Goal: Task Accomplishment & Management: Use online tool/utility

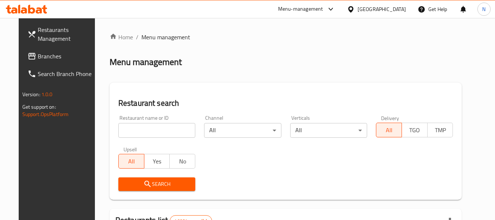
click at [44, 58] on span "Branches" at bounding box center [67, 56] width 58 height 9
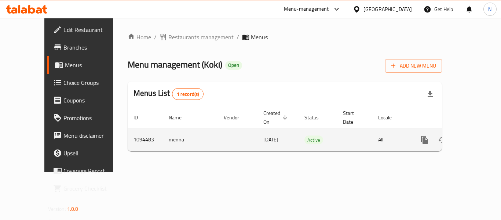
click at [478, 131] on link "enhanced table" at bounding box center [478, 140] width 18 height 18
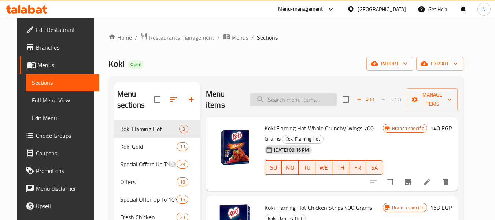
click at [308, 95] on input "search" at bounding box center [293, 99] width 87 height 13
paste input "ناجتس كرانشى 60 قطع كوكى"
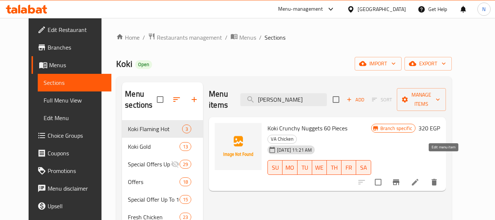
type input "[PERSON_NAME]"
click at [419, 179] on icon at bounding box center [415, 182] width 7 height 7
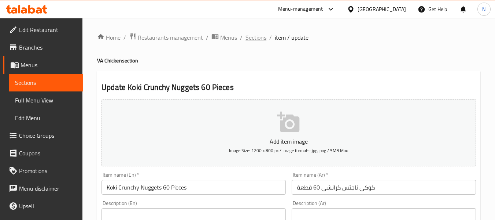
click at [257, 37] on span "Sections" at bounding box center [256, 37] width 21 height 9
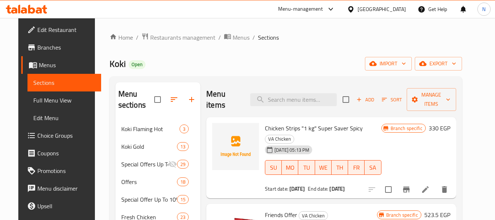
click at [316, 81] on div "Menu sections Koki Flaming Hot 3 Koki Gold 13 Special Offers Up To 25% 29 Offer…" at bounding box center [286, 199] width 353 height 246
click at [316, 94] on input "search" at bounding box center [293, 99] width 87 height 13
paste input "ناجتس كرانشى 60 قطع كوكى"
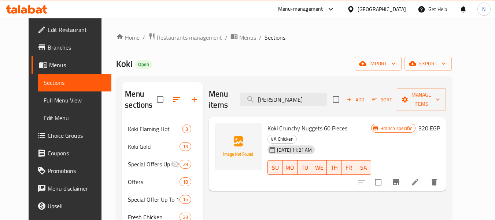
scroll to position [37, 0]
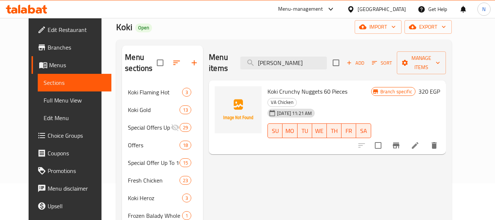
type input "[PERSON_NAME]"
click at [321, 86] on span "Koki Crunchy Nuggets 60 Pieces" at bounding box center [308, 91] width 80 height 11
copy h6 "Koki Crunchy Nuggets 60 Pieces"
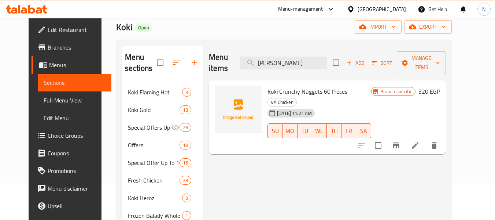
click at [272, 159] on div "Menu items ناجتس كرانشى Add Sort Manage items Koki Crunchy Nuggets 60 Pieces VA…" at bounding box center [324, 162] width 243 height 234
click at [319, 59] on input "[PERSON_NAME]" at bounding box center [284, 62] width 87 height 13
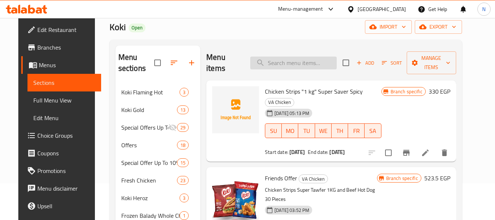
paste input "Koki Crunchy Nuggets 60 Pieces"
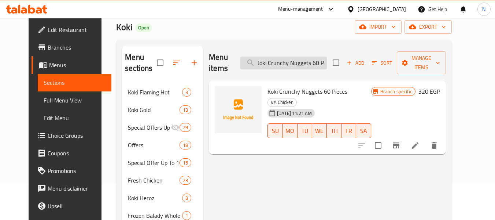
scroll to position [0, 0]
type input "Koki Crunchy Nuggets"
click at [317, 61] on input "Koki Crunchy Nuggets" at bounding box center [284, 62] width 87 height 13
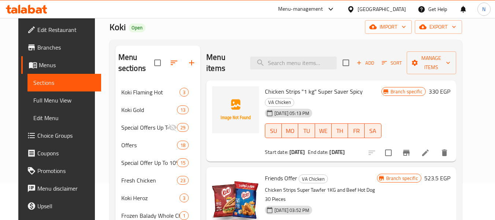
paste input "صدوربانيه كرانشى"8قطع"400.جم"
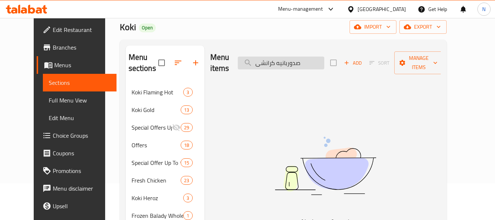
click at [302, 57] on input "صدوربانيه كرانشى" at bounding box center [281, 62] width 87 height 13
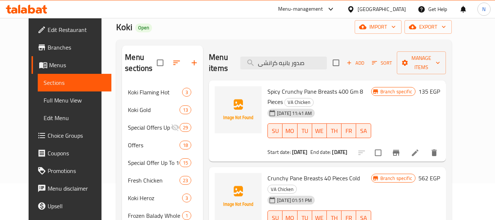
click at [356, 93] on span "Spicy Crunchy Pane Breasts 400 Gm 8 Pieces" at bounding box center [316, 96] width 96 height 21
drag, startPoint x: 267, startPoint y: 91, endPoint x: 305, endPoint y: 94, distance: 38.0
click at [305, 94] on span "Spicy Crunchy Pane Breasts 400 Gm 8 Pieces" at bounding box center [316, 96] width 96 height 21
click at [335, 98] on h6 "Spicy Crunchy Pane Breasts 400 Gm 8 Pieces VA Chicken" at bounding box center [320, 96] width 104 height 21
drag, startPoint x: 264, startPoint y: 92, endPoint x: 317, endPoint y: 92, distance: 52.4
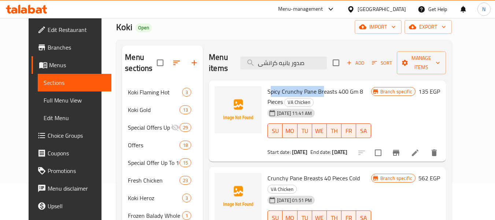
click at [317, 92] on span "Spicy Crunchy Pane Breasts 400 Gm 8 Pieces" at bounding box center [316, 96] width 96 height 21
click at [320, 92] on span "Spicy Crunchy Pane Breasts 400 Gm 8 Pieces" at bounding box center [316, 96] width 96 height 21
click at [300, 92] on span "Spicy Crunchy Pane Breasts 400 Gm 8 Pieces" at bounding box center [316, 96] width 96 height 21
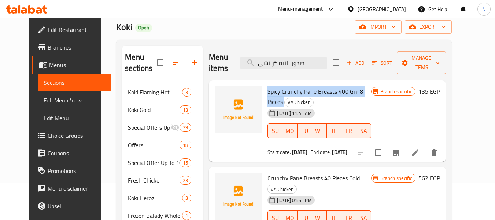
copy h6 "Spicy Crunchy Pane Breasts 400 Gm 8 Pieces"
click at [313, 66] on input "صدور بانيه كرانشى" at bounding box center [284, 62] width 87 height 13
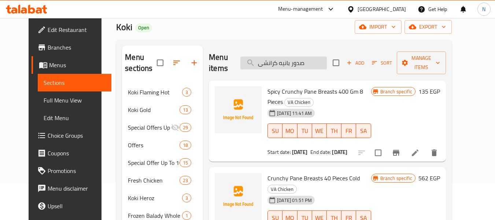
click at [313, 66] on input "صدور بانيه كرانشى" at bounding box center [284, 62] width 87 height 13
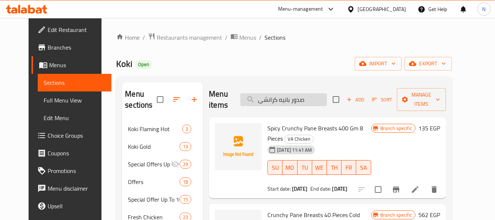
paste input "ناجت كوكى 20قطع"400/جم""
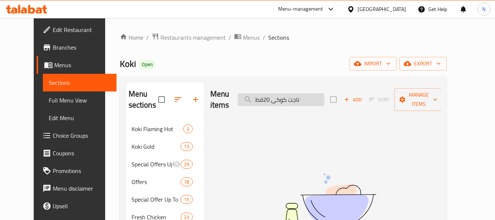
click at [304, 93] on input "ناجت كوكى 20قط" at bounding box center [281, 99] width 87 height 13
click at [323, 93] on input "ناجتس كوكى 20قط" at bounding box center [281, 99] width 87 height 13
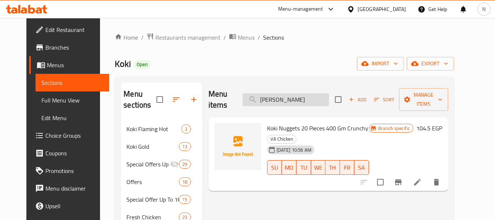
click at [310, 99] on input "[PERSON_NAME]" at bounding box center [286, 99] width 87 height 13
paste input "صدوربانيه كرانشى حار" 400 جم " 8 قطع"
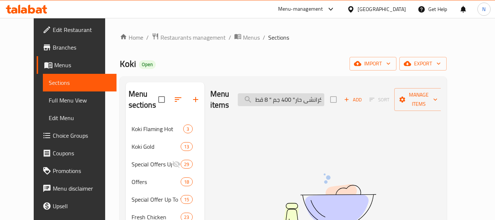
click at [317, 93] on input "صدوربانيه كرانشى حار" 400 جم " 8 قط" at bounding box center [281, 99] width 87 height 13
paste input "بانية كرانشى" 20.قطع"سوبرتوفير عادى"
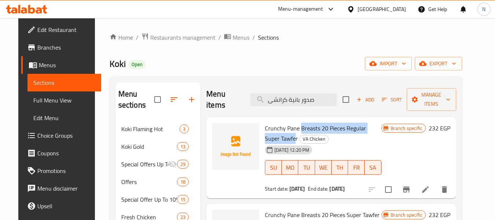
drag, startPoint x: 296, startPoint y: 118, endPoint x: 391, endPoint y: 119, distance: 95.4
click at [366, 122] on span "Crunchy Pane Breasts 20 Pieces Regular Super Tawfer" at bounding box center [315, 132] width 101 height 21
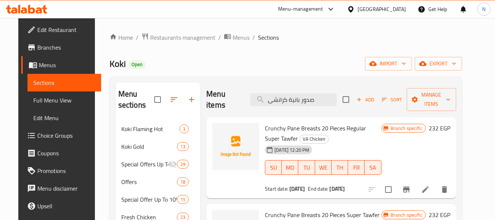
click at [384, 142] on div "[DATE] 12:20 PM SU MO TU WE TH FR SA" at bounding box center [323, 162] width 122 height 40
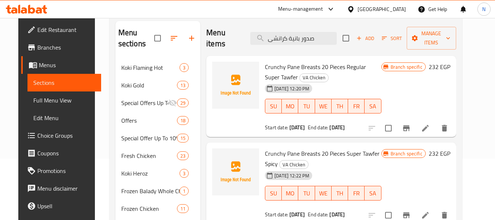
scroll to position [73, 0]
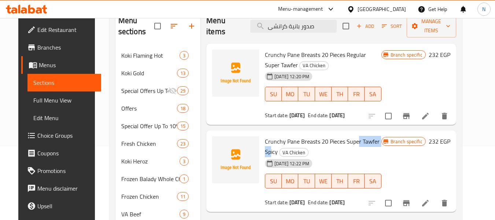
drag, startPoint x: 354, startPoint y: 131, endPoint x: 382, endPoint y: 129, distance: 27.9
click at [380, 136] on span "Crunchy Pane Breasts 20 Pieces Super Tawfer Spicy" at bounding box center [322, 146] width 115 height 21
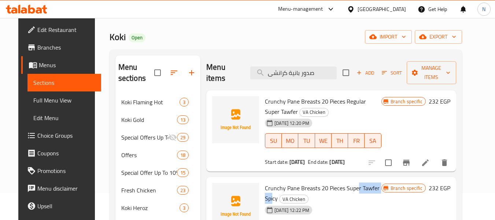
scroll to position [0, 0]
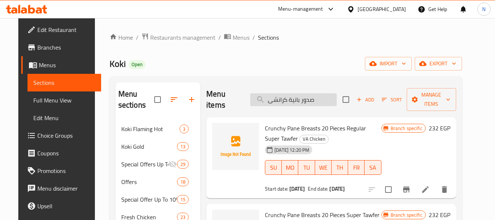
click at [309, 97] on input "صدور بانية كرانشى" at bounding box center [293, 99] width 87 height 13
paste input "لبة كرسبى استربسى "400جم" بارد"
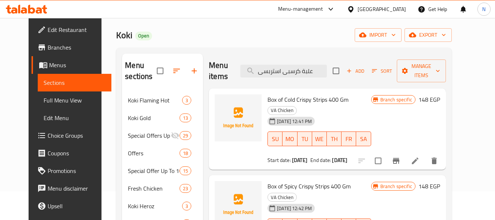
scroll to position [73, 0]
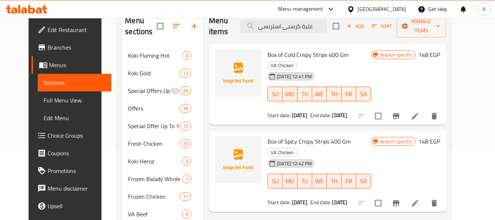
drag, startPoint x: 340, startPoint y: 97, endPoint x: 373, endPoint y: 94, distance: 32.7
click at [372, 111] on div "Start date: [DATE] End date: [DATE]" at bounding box center [320, 114] width 104 height 7
drag, startPoint x: 368, startPoint y: 93, endPoint x: 286, endPoint y: 99, distance: 82.4
click at [286, 99] on div "Box of Cold Crispy Strips 400 Gm VA Chicken [DATE] 12:41 PM SU MO TU WE TH FR S…" at bounding box center [320, 85] width 110 height 76
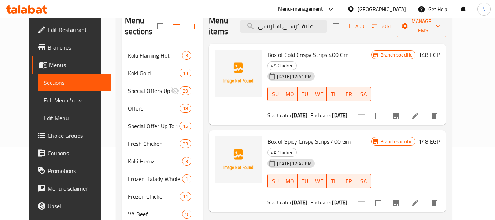
click at [286, 99] on div "Box of Cold Crispy Strips 400 Gm VA Chicken [DATE] 12:41 PM SU MO TU WE TH FR S…" at bounding box center [320, 85] width 110 height 76
click at [348, 110] on b "[DATE]" at bounding box center [339, 115] width 15 height 10
click at [348, 88] on div "Box of Cold Crispy Strips 400 Gm VA Chicken [DATE] 12:41 PM SU MO TU WE TH FR S…" at bounding box center [320, 85] width 110 height 76
drag, startPoint x: 341, startPoint y: 94, endPoint x: 365, endPoint y: 95, distance: 23.9
click at [348, 110] on b "[DATE]" at bounding box center [339, 115] width 15 height 10
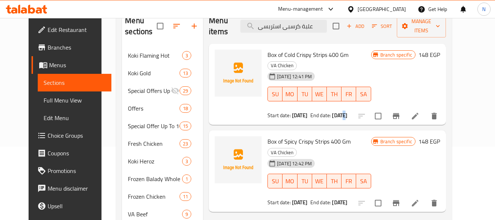
click at [348, 110] on b "[DATE]" at bounding box center [339, 115] width 15 height 10
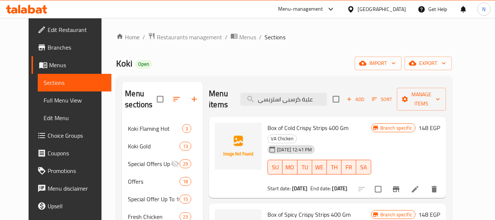
scroll to position [0, 0]
click at [322, 93] on input "علبة كرسبى استربسى" at bounding box center [284, 99] width 87 height 13
paste input ""400جم"حار"
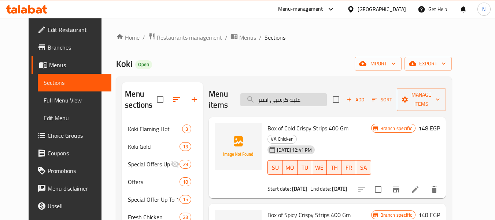
click at [318, 98] on input "علبة كرسبى استر" at bounding box center [284, 99] width 87 height 13
paste input "شكين استربسى"1كجم"سوبرتوفير عادى"
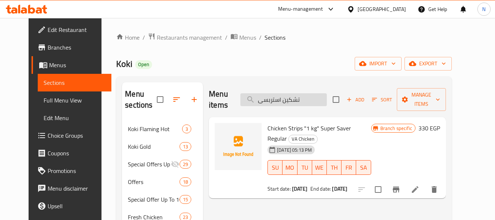
click at [314, 93] on input "تشكين استربسى" at bounding box center [284, 99] width 87 height 13
paste input ""1كجم"[PERSON_NAME]"
click at [315, 93] on input "تشكين استربسى" at bounding box center [284, 99] width 87 height 13
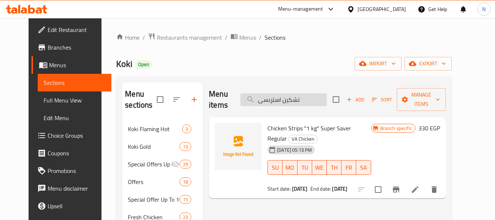
click at [315, 93] on input "تشكين استربسى" at bounding box center [284, 99] width 87 height 13
paste input "دوربانيه كرانشى"40قطع"بارد"
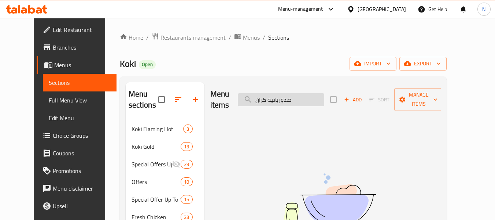
click at [291, 94] on input "صدوربانيه كران" at bounding box center [281, 99] width 87 height 13
click at [293, 94] on input "صدوربانيه كران" at bounding box center [281, 99] width 87 height 13
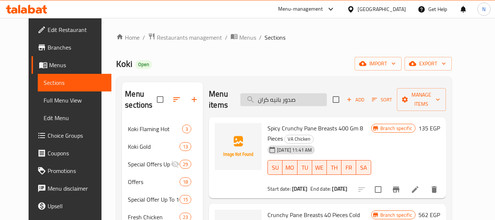
click at [321, 103] on input "صدور بانيه كران" at bounding box center [284, 99] width 87 height 13
paste input "رجر دجاج "8قطع" كوكى"
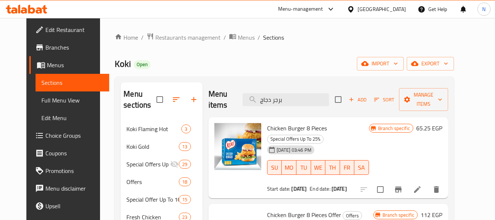
click at [297, 125] on span "Chicken Burger 8 Pieces" at bounding box center [297, 127] width 60 height 11
copy h6 "Chicken Burger 8 Pieces"
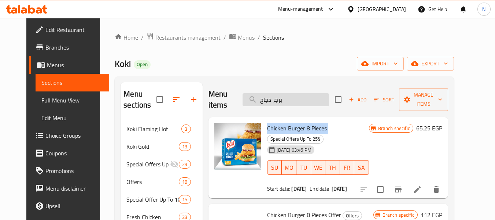
click at [299, 101] on input "برجر دجاج" at bounding box center [286, 99] width 87 height 13
paste input ""اجنحة الدجاج كرانشى عادى "700 جم"
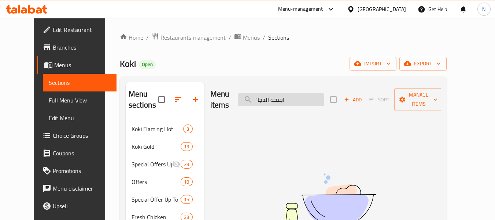
click at [272, 94] on input ""اجنحة الدجا" at bounding box center [281, 99] width 87 height 13
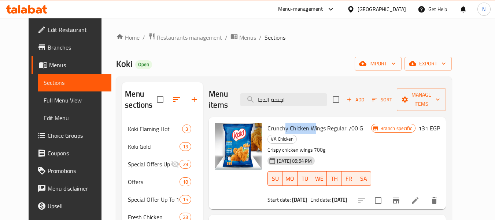
drag, startPoint x: 308, startPoint y: 117, endPoint x: 278, endPoint y: 118, distance: 30.1
click at [278, 122] on span "Crunchy Chicken Wings Regular 700 G" at bounding box center [316, 127] width 96 height 11
click at [297, 122] on span "Crunchy Chicken Wings Regular 700 G" at bounding box center [316, 127] width 96 height 11
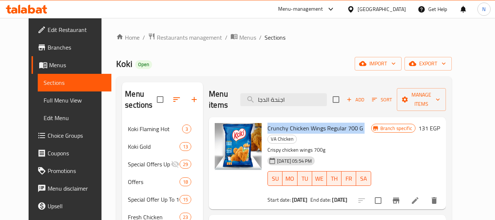
scroll to position [37, 0]
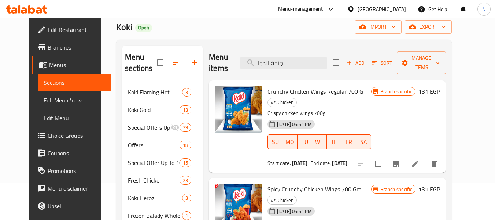
click at [333, 183] on span "Spicy Crunchy Chicken Wings 700 Gm" at bounding box center [315, 188] width 94 height 11
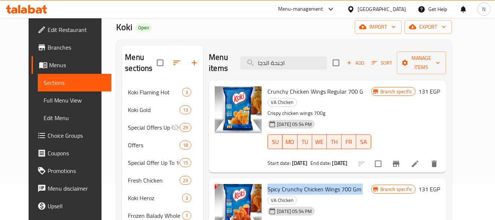
click at [333, 183] on span "Spicy Crunchy Chicken Wings 700 Gm" at bounding box center [315, 188] width 94 height 11
copy h6 "Spicy Crunchy Chicken Wings 700 Gm"
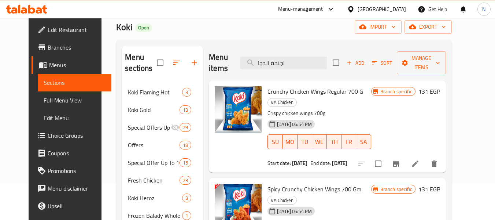
click at [339, 109] on p "Crispy chicken wings 700g" at bounding box center [320, 113] width 104 height 9
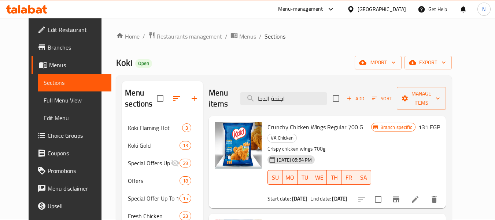
scroll to position [0, 0]
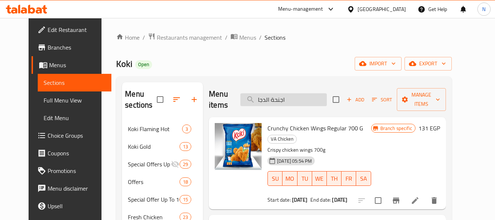
click at [319, 93] on input "اجنحة الدجا" at bounding box center [284, 99] width 87 height 13
paste input ""دبوس الدجاج كرانشى عادى" 700.جم"
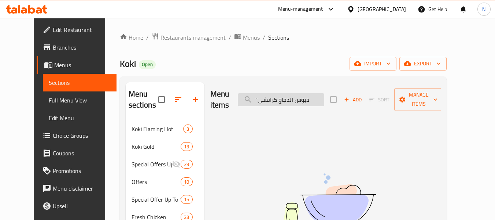
drag, startPoint x: 269, startPoint y: 94, endPoint x: 264, endPoint y: 95, distance: 5.5
click at [264, 95] on input ""دبوس الدجاج كرانشى" at bounding box center [281, 99] width 87 height 13
click at [324, 95] on input "دبوس الدجاج كرانشى" at bounding box center [281, 99] width 87 height 13
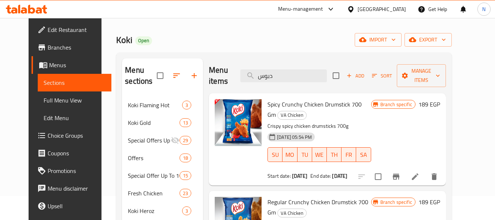
scroll to position [37, 0]
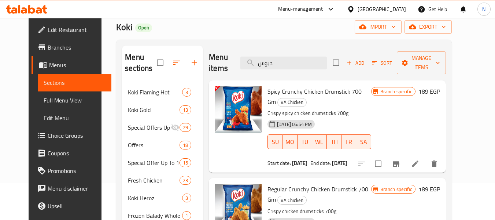
click at [333, 86] on span "Spicy Crunchy Chicken Drumstick 700 Gm" at bounding box center [315, 96] width 94 height 21
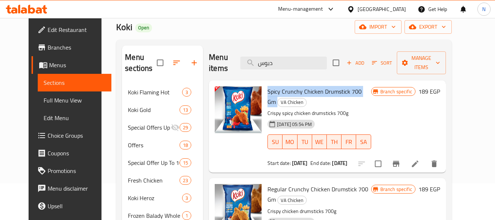
click at [333, 86] on span "Spicy Crunchy Chicken Drumstick 700 Gm" at bounding box center [315, 96] width 94 height 21
copy h6 "Spicy Crunchy Chicken Drumstick 700 Gm"
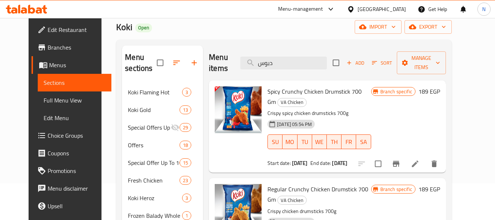
click at [315, 183] on span "Regular Crunchy Chicken Drumstick 700 Gm" at bounding box center [318, 193] width 101 height 21
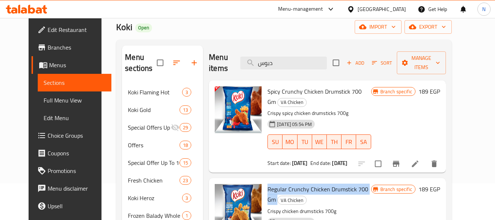
click at [315, 183] on span "Regular Crunchy Chicken Drumstick 700 Gm" at bounding box center [318, 193] width 101 height 21
copy h6 "Regular Crunchy Chicken Drumstick 700 Gm"
click at [368, 183] on span "Regular Crunchy Chicken Drumstick 700 Gm" at bounding box center [318, 193] width 101 height 21
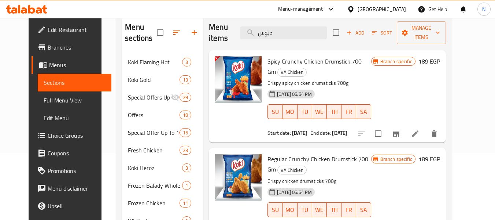
scroll to position [0, 0]
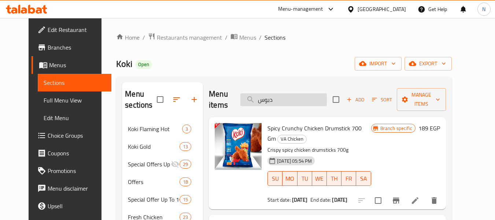
click at [315, 95] on input "دبوس" at bounding box center [284, 99] width 87 height 13
paste input "" S " كوكى فريز12قطع كرانشى عادى"
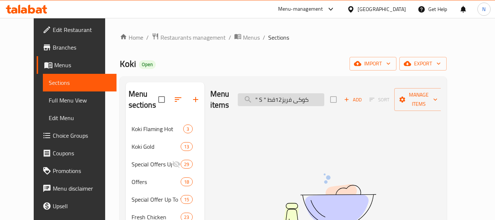
drag, startPoint x: 282, startPoint y: 96, endPoint x: 263, endPoint y: 91, distance: 19.4
click at [263, 93] on input "" S " كوكى فريز12قط" at bounding box center [281, 99] width 87 height 13
click at [279, 95] on input "كوكى فريز12قط" at bounding box center [281, 99] width 87 height 13
drag, startPoint x: 285, startPoint y: 94, endPoint x: 263, endPoint y: 92, distance: 21.3
click at [263, 93] on input "كوكى فريز 12قط" at bounding box center [281, 99] width 87 height 13
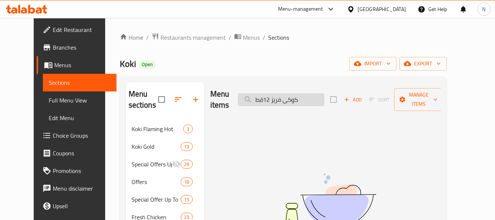
click at [279, 94] on input "كوكى فريز 12قط" at bounding box center [281, 99] width 87 height 13
drag, startPoint x: 284, startPoint y: 94, endPoint x: 270, endPoint y: 97, distance: 14.5
click at [270, 97] on input "كوكى فريز 12قط" at bounding box center [281, 99] width 87 height 13
click at [313, 93] on input "كوكى فريز 12قط" at bounding box center [281, 99] width 87 height 13
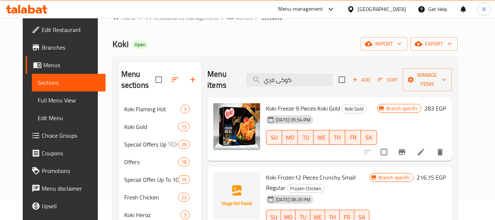
scroll to position [37, 0]
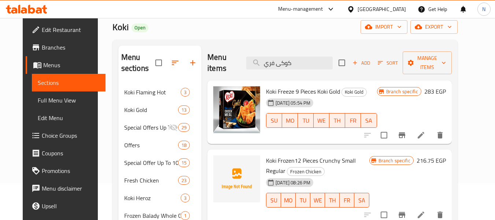
click at [296, 96] on span "Koki Freeze 9 Pieces Koki Gold" at bounding box center [303, 91] width 74 height 11
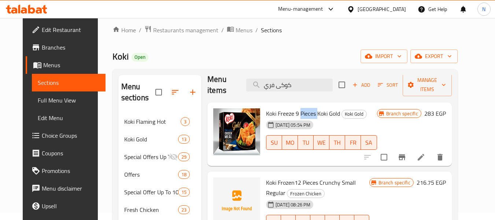
scroll to position [0, 0]
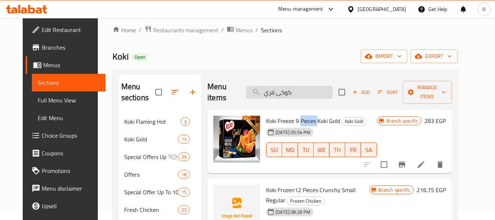
click at [299, 88] on input "كوكى فري" at bounding box center [289, 92] width 87 height 13
paste input "وت دوج بقرى " 30 قطعة " [GEOGRAPHIC_DATA]"
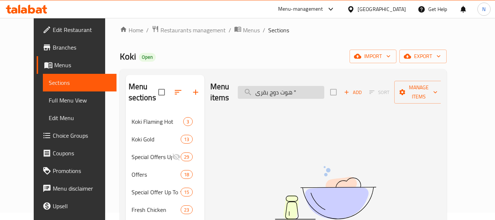
drag, startPoint x: 306, startPoint y: 85, endPoint x: 323, endPoint y: 80, distance: 18.1
click at [323, 86] on input "هوت دوج بقرى "" at bounding box center [281, 92] width 87 height 13
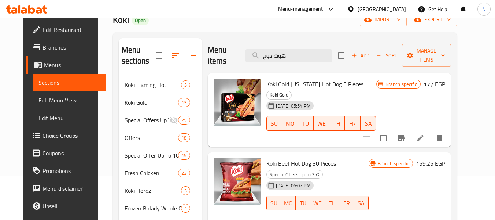
scroll to position [37, 0]
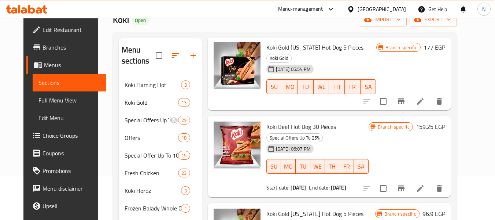
click at [310, 121] on span "Koki Beef Hot Dog 30 Pieces" at bounding box center [302, 126] width 70 height 11
copy h6 "Koki Beef Hot Dog 30 Pieces"
click at [341, 141] on div "[DATE] 06:07 PM SU MO TU WE TH FR SA" at bounding box center [318, 161] width 108 height 40
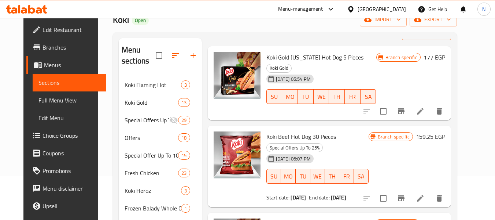
scroll to position [0, 0]
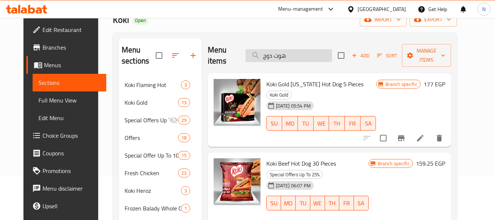
click at [310, 52] on input "هوت دوج" at bounding box center [289, 55] width 87 height 13
paste input "سجق شرقى بيف " 350 جم " كوكى"
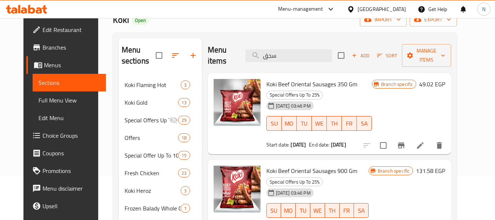
click at [326, 83] on span "Koki Beef Oriental Sausages 350 Gm" at bounding box center [312, 83] width 91 height 11
copy h6 "Koki Beef Oriental Sausages 350 Gm"
click at [301, 61] on input "سجق" at bounding box center [289, 55] width 87 height 13
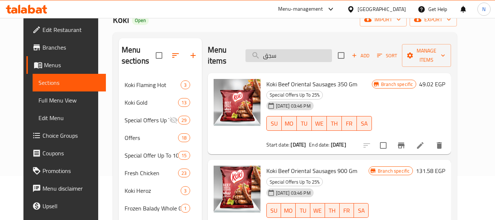
click at [301, 61] on input "سجق" at bounding box center [289, 55] width 87 height 13
paste input "كفته حاتى"400جم"كوكى بيف"
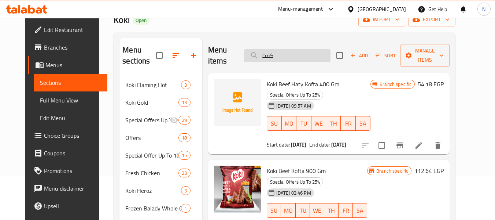
click at [304, 58] on input "كفت" at bounding box center [287, 55] width 87 height 13
paste input "بيف برجر100جم جامبو"15قطع"كوكى بيف"
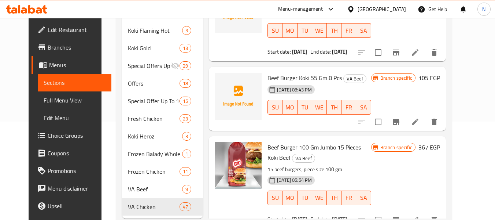
scroll to position [117, 0]
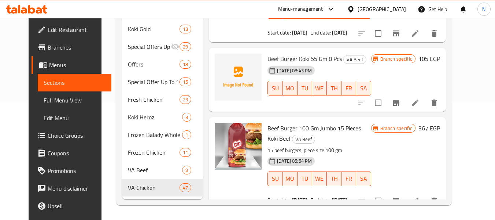
click at [341, 122] on span "Beef Burger 100 Gm Jumbo 15 Pieces Koki Beef" at bounding box center [315, 132] width 94 height 21
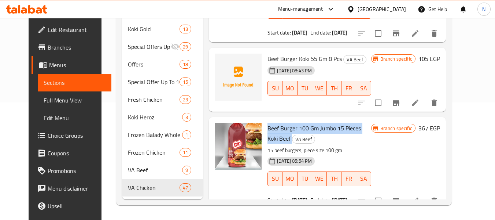
click at [341, 122] on span "Beef Burger 100 Gm Jumbo 15 Pieces Koki Beef" at bounding box center [315, 132] width 94 height 21
copy h6 "Beef Burger 100 Gm Jumbo 15 Pieces Koki Beef"
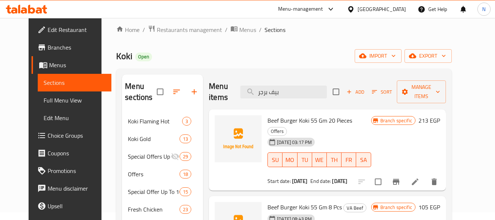
scroll to position [7, 0]
click at [306, 91] on input "بيف برجر" at bounding box center [284, 92] width 87 height 13
click at [310, 91] on input "بيف برجر" at bounding box center [284, 92] width 87 height 13
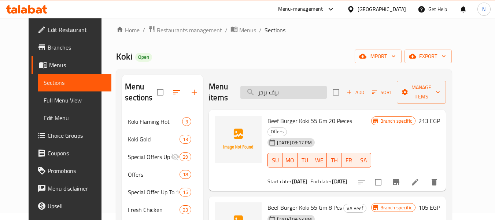
click at [310, 91] on input "بيف برجر" at bounding box center [284, 92] width 87 height 13
paste input "كفنه بقرى"900جم"[GEOGRAPHIC_DATA]"
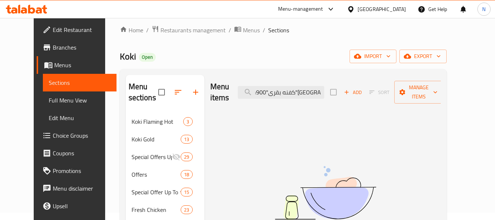
scroll to position [0, 0]
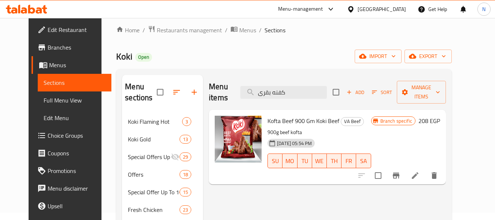
click at [324, 115] on span "Kofta Beef 900 Gm Koki Beef" at bounding box center [304, 120] width 72 height 11
copy h6 "Kofta Beef 900 Gm Koki Beef"
click at [309, 86] on input "كفنه بقرى" at bounding box center [284, 92] width 87 height 13
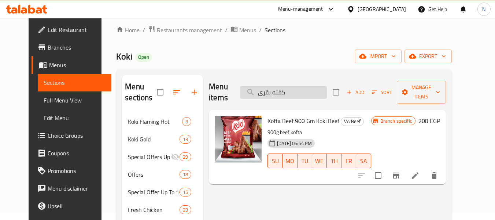
click at [309, 86] on input "كفنه بقرى" at bounding box center [284, 92] width 87 height 13
paste input "بيف برجر كوكى "55 جم " 20 قطع"
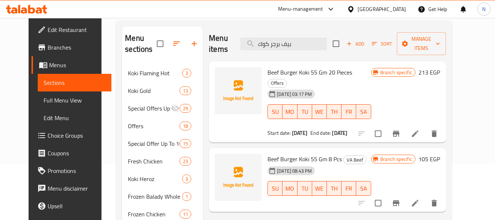
scroll to position [7, 0]
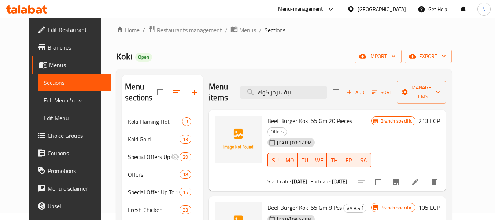
click at [306, 78] on div "Menu items بيف برجر كوك Add Sort Manage items" at bounding box center [327, 92] width 237 height 35
click at [311, 86] on input "بيف برجر كوك" at bounding box center [284, 92] width 87 height 13
paste input "ب كورن الدجاج"400جم"هيروز"
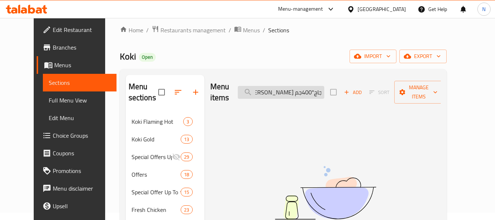
scroll to position [0, 0]
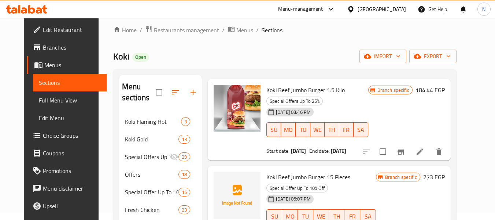
type input "ب"
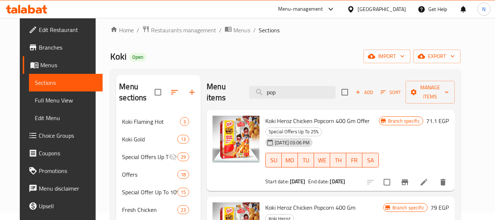
click at [333, 115] on span "Koki Heroz Chicken Popcorn 400 Gm Offer" at bounding box center [318, 120] width 105 height 11
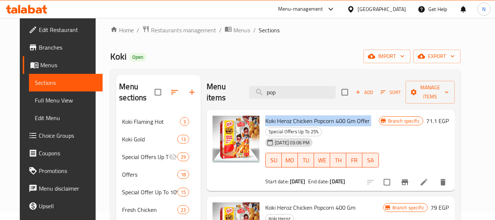
click at [333, 115] on span "Koki Heroz Chicken Popcorn 400 Gm Offer" at bounding box center [318, 120] width 105 height 11
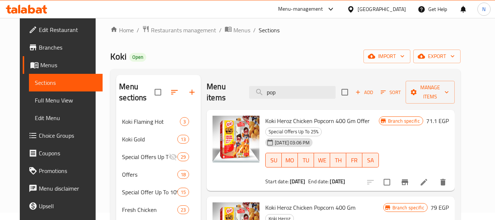
click at [348, 135] on div "[DATE] 03:06 PM SU MO TU WE TH FR SA" at bounding box center [322, 155] width 119 height 40
drag, startPoint x: 350, startPoint y: 118, endPoint x: 352, endPoint y: 109, distance: 9.4
click at [350, 118] on h6 "Koki Heroz Chicken Popcorn 400 Gm Offer Special Offers Up To 25%" at bounding box center [322, 126] width 113 height 21
click at [286, 86] on input "pop" at bounding box center [292, 92] width 87 height 13
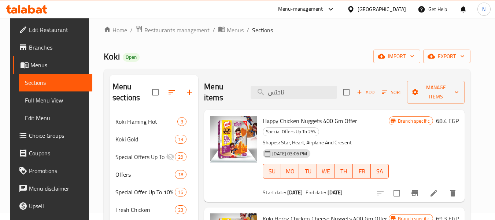
click at [325, 125] on span "Happy Chicken Nuggets 400 Gm Offer" at bounding box center [310, 120] width 95 height 11
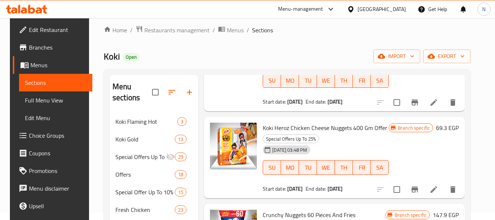
scroll to position [110, 0]
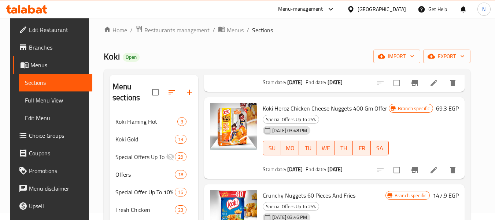
click at [328, 124] on div "[DATE] 03:48 PM SU MO TU WE TH FR SA" at bounding box center [326, 143] width 132 height 40
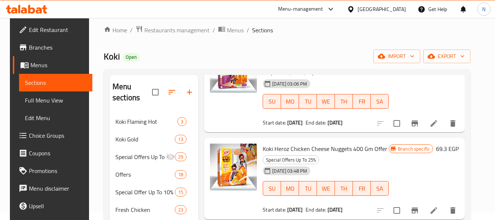
scroll to position [0, 0]
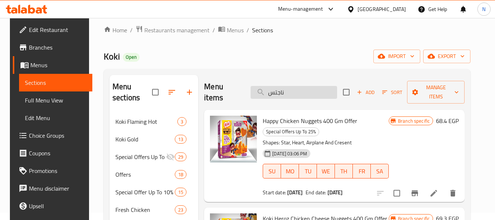
click at [318, 96] on input "ناجتس" at bounding box center [294, 92] width 87 height 13
paste input "Happy Chicken Nuggets 400 Gm"
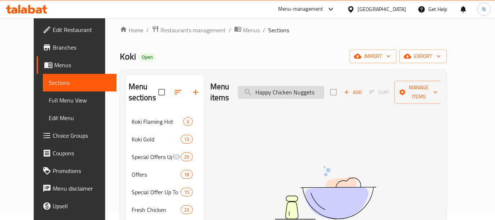
drag, startPoint x: 310, startPoint y: 89, endPoint x: 264, endPoint y: 91, distance: 45.1
click at [264, 91] on input "Happy Chicken Nuggets" at bounding box center [281, 92] width 87 height 13
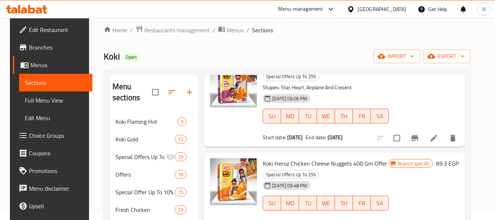
scroll to position [73, 0]
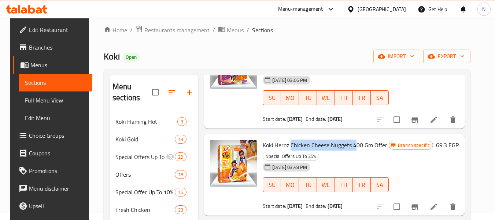
drag, startPoint x: 289, startPoint y: 145, endPoint x: 352, endPoint y: 142, distance: 63.1
click at [352, 142] on span "Koki Heroz Chicken Cheese Nuggets 400 Gm Offer" at bounding box center [325, 144] width 125 height 11
click at [356, 145] on span "Koki Heroz Chicken Cheese Nuggets 400 Gm Offer" at bounding box center [325, 144] width 125 height 11
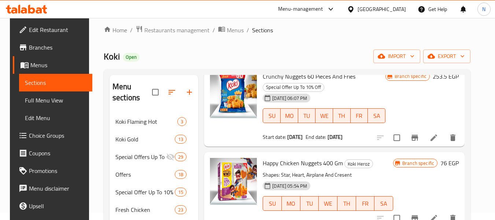
scroll to position [513, 0]
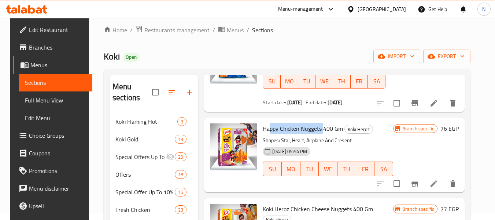
drag, startPoint x: 320, startPoint y: 128, endPoint x: 268, endPoint y: 127, distance: 52.5
click at [268, 127] on span "Happy Chicken Nuggets 400 Gm" at bounding box center [303, 128] width 80 height 11
click at [290, 127] on span "Happy Chicken Nuggets 400 Gm" at bounding box center [303, 128] width 80 height 11
click at [329, 130] on span "Happy Chicken Nuggets 400 Gm" at bounding box center [303, 128] width 80 height 11
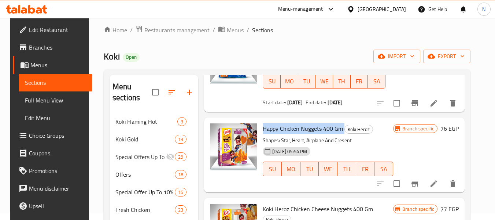
click at [329, 130] on span "Happy Chicken Nuggets 400 Gm" at bounding box center [303, 128] width 80 height 11
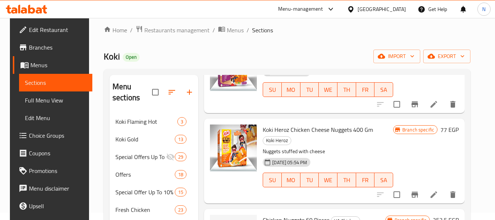
scroll to position [587, 0]
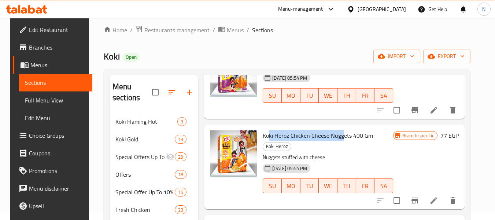
drag, startPoint x: 266, startPoint y: 135, endPoint x: 341, endPoint y: 135, distance: 75.2
click at [341, 135] on span "Koki Heroz Chicken Cheese Nuggets 400 Gm" at bounding box center [318, 135] width 110 height 11
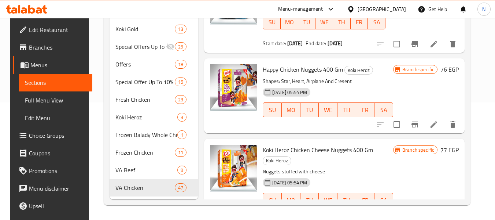
scroll to position [426, 0]
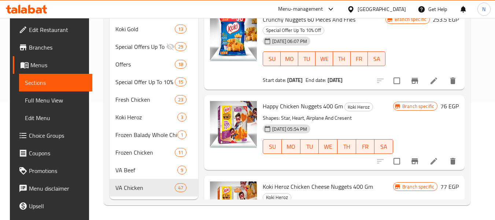
click at [301, 107] on span "Happy Chicken Nuggets 400 Gm" at bounding box center [303, 105] width 80 height 11
click at [339, 184] on span "Koki Heroz Chicken Cheese Nuggets 400 Gm" at bounding box center [318, 186] width 110 height 11
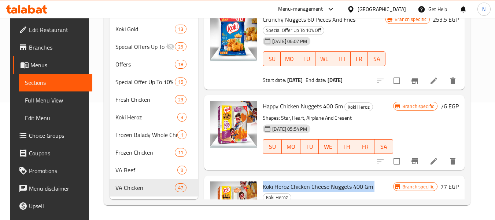
click at [339, 184] on span "Koki Heroz Chicken Cheese Nuggets 400 Gm" at bounding box center [318, 186] width 110 height 11
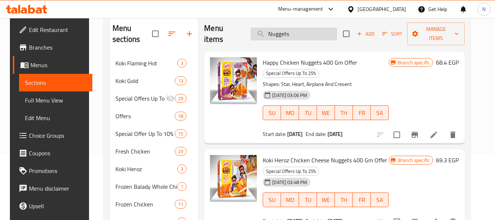
scroll to position [0, 0]
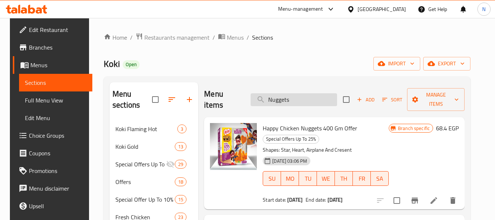
click at [299, 96] on input "Nuggets" at bounding box center [294, 99] width 87 height 13
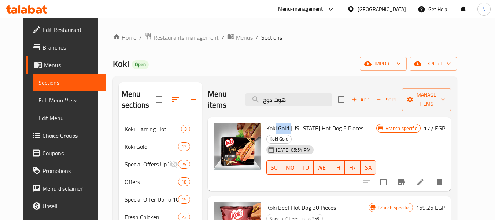
drag, startPoint x: 270, startPoint y: 129, endPoint x: 303, endPoint y: 128, distance: 32.3
click at [289, 128] on span "Koki Gold [US_STATE] Hot Dog 5 Pieces" at bounding box center [315, 127] width 97 height 11
click at [303, 128] on span "Koki Gold [US_STATE] Hot Dog 5 Pieces" at bounding box center [315, 127] width 97 height 11
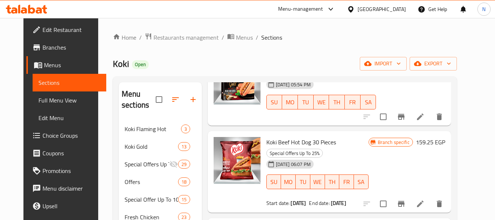
scroll to position [73, 0]
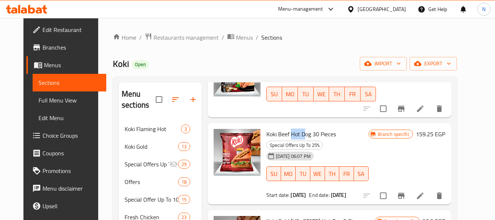
drag, startPoint x: 300, startPoint y: 125, endPoint x: 286, endPoint y: 121, distance: 13.9
click at [286, 128] on span "Koki Beef Hot Dog 30 Pieces" at bounding box center [302, 133] width 70 height 11
click at [293, 128] on span "Koki Beef Hot Dog 30 Pieces" at bounding box center [302, 133] width 70 height 11
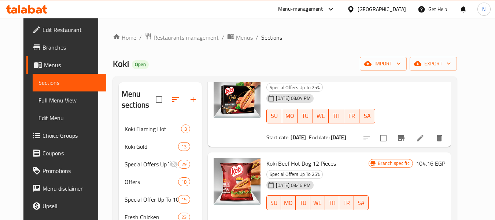
scroll to position [220, 0]
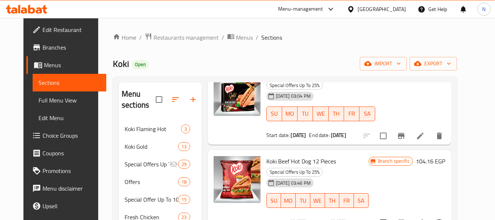
click at [310, 156] on span "Koki Beef Hot Dog 12 Pieces" at bounding box center [302, 161] width 70 height 11
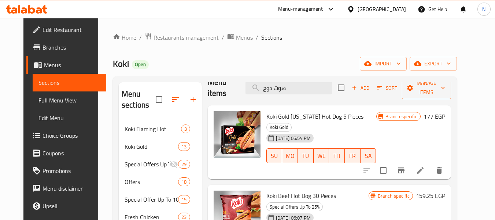
scroll to position [0, 0]
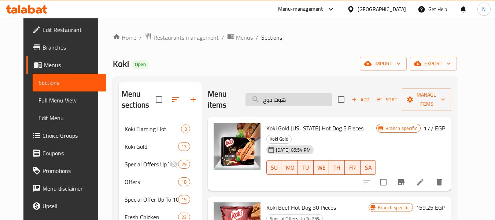
click at [307, 94] on input "هوت دوج" at bounding box center [289, 99] width 87 height 13
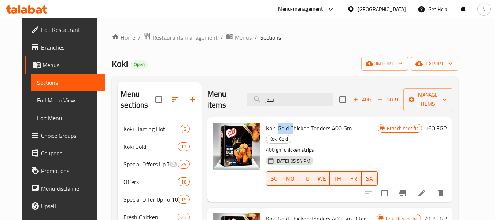
drag, startPoint x: 272, startPoint y: 128, endPoint x: 291, endPoint y: 128, distance: 18.7
click at [289, 127] on span "Koki Gold Chicken Tenders 400 Gm" at bounding box center [309, 127] width 86 height 11
click at [298, 129] on span "Koki Gold Chicken Tenders 400 Gm" at bounding box center [309, 127] width 86 height 11
drag, startPoint x: 326, startPoint y: 129, endPoint x: 296, endPoint y: 131, distance: 30.1
click at [296, 131] on span "Koki Gold Chicken Tenders 400 Gm" at bounding box center [309, 127] width 86 height 11
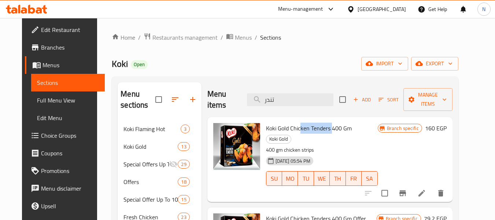
click at [302, 128] on span "Koki Gold Chicken Tenders 400 Gm" at bounding box center [309, 127] width 86 height 11
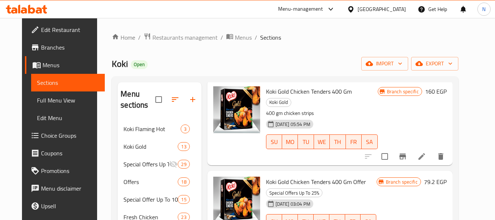
click at [328, 87] on span "Koki Gold Chicken Tenders 400 Gm" at bounding box center [309, 91] width 86 height 11
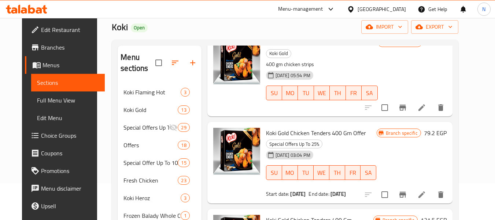
click at [363, 133] on h6 "Koki Gold Chicken Tenders 400 Gm Offer Special Offers Up To 25%" at bounding box center [321, 138] width 111 height 21
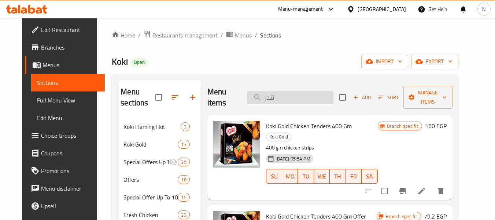
scroll to position [0, 0]
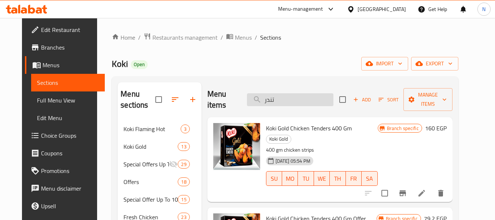
click at [303, 100] on input "تندر" at bounding box center [290, 99] width 87 height 13
paste input "مبرى متبل عادى " 300 جم " كوكى جولد"
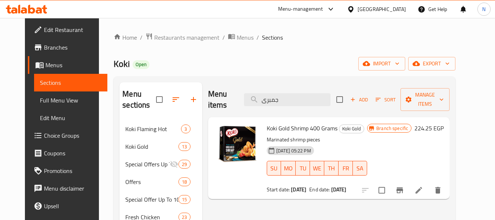
click at [311, 122] on span "Koki Gold Shrimp 400 Grams" at bounding box center [302, 127] width 71 height 11
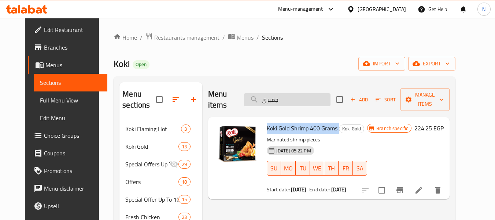
click at [317, 99] on input "جمبرى" at bounding box center [287, 99] width 87 height 13
paste input "يف برجر"6قطع"كوكى جولد"
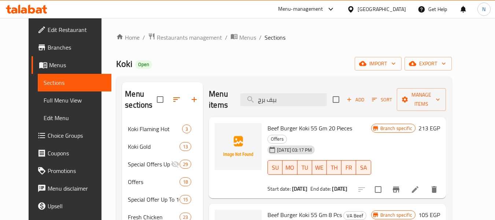
click at [292, 92] on div "Menu items بيف برج Add Sort Manage items" at bounding box center [327, 99] width 237 height 35
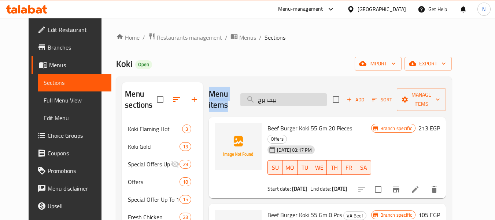
click at [300, 98] on input "بيف برج" at bounding box center [284, 99] width 87 height 13
paste input "هوت دوج بقرى "5 قطع"كوكى جولد"
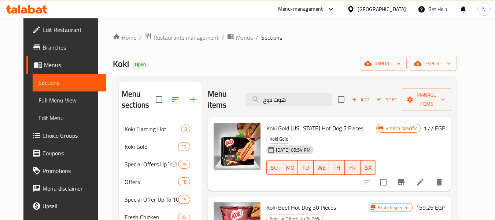
type input "هوت دوج"
click at [279, 95] on input "هوت دوج" at bounding box center [289, 99] width 87 height 13
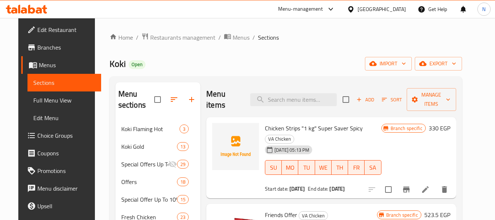
click at [294, 48] on div "Home / Restaurants management / Menus / Sections Koki Open import export Menu s…" at bounding box center [286, 178] width 353 height 290
click at [37, 51] on span "Branches" at bounding box center [66, 47] width 58 height 9
